Goal: Task Accomplishment & Management: Manage account settings

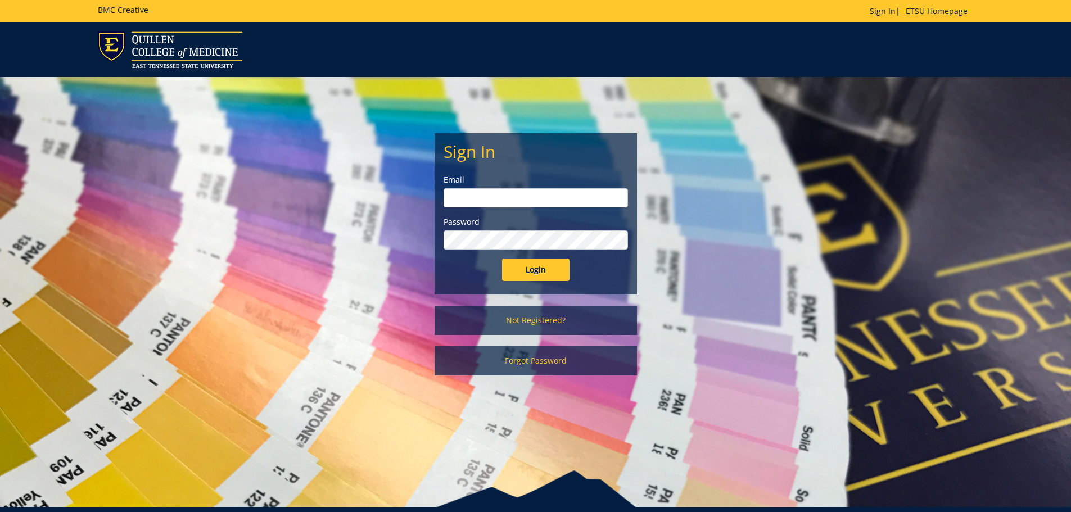
click at [498, 201] on input "email" at bounding box center [535, 197] width 184 height 19
type input "[EMAIL_ADDRESS][DOMAIN_NAME]"
click at [502, 259] on input "Login" at bounding box center [535, 270] width 67 height 22
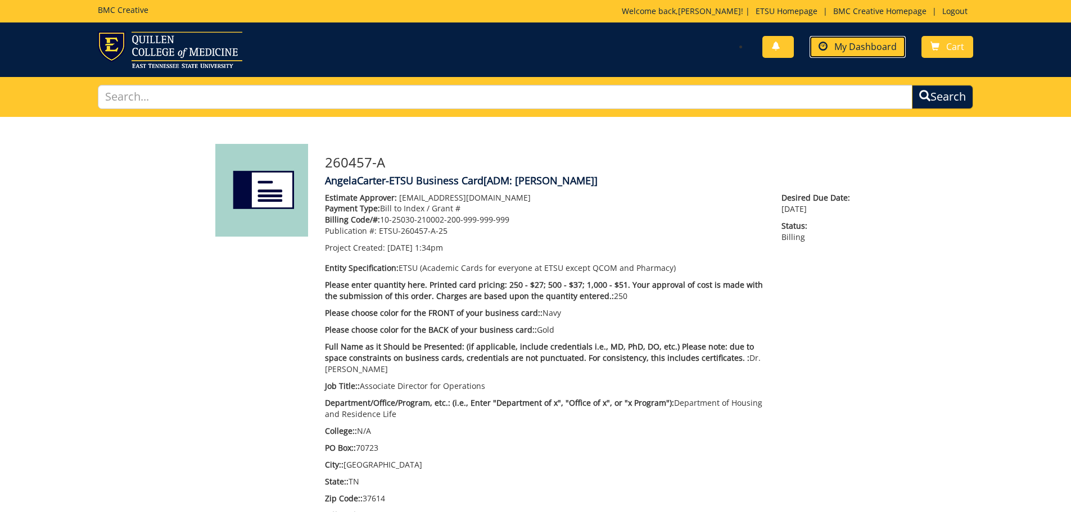
click at [869, 48] on span "My Dashboard" at bounding box center [865, 46] width 62 height 12
